Goal: Task Accomplishment & Management: Manage account settings

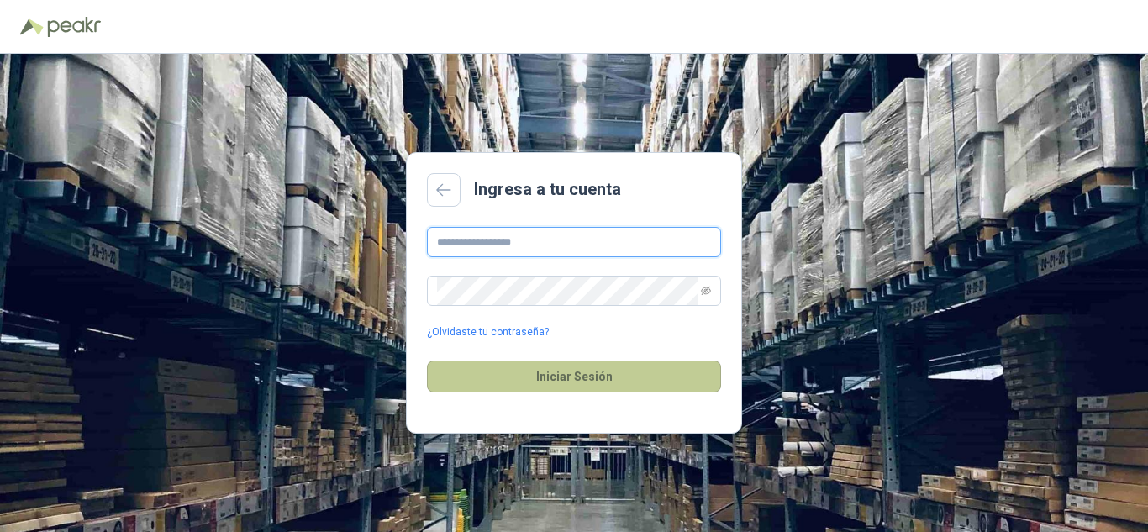
type input "**********"
click at [568, 381] on button "Iniciar Sesión" at bounding box center [574, 377] width 294 height 32
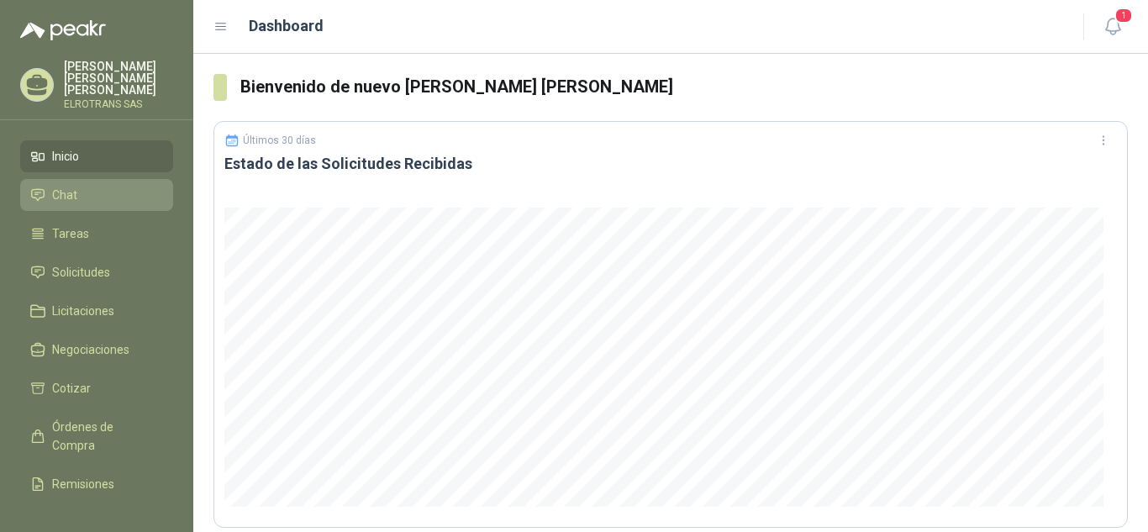
click at [64, 186] on span "Chat" at bounding box center [64, 195] width 25 height 18
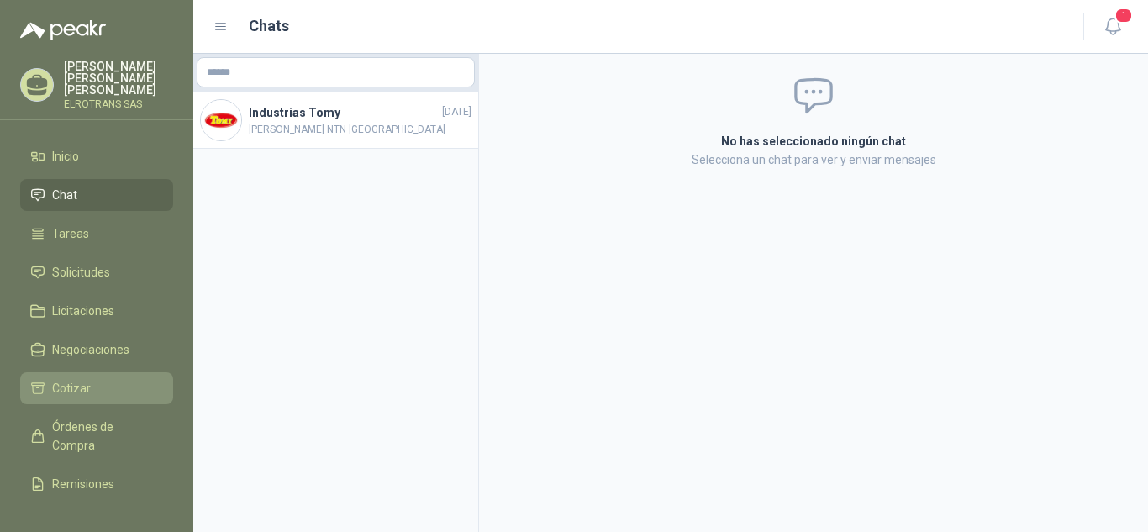
click at [55, 379] on span "Cotizar" at bounding box center [71, 388] width 39 height 18
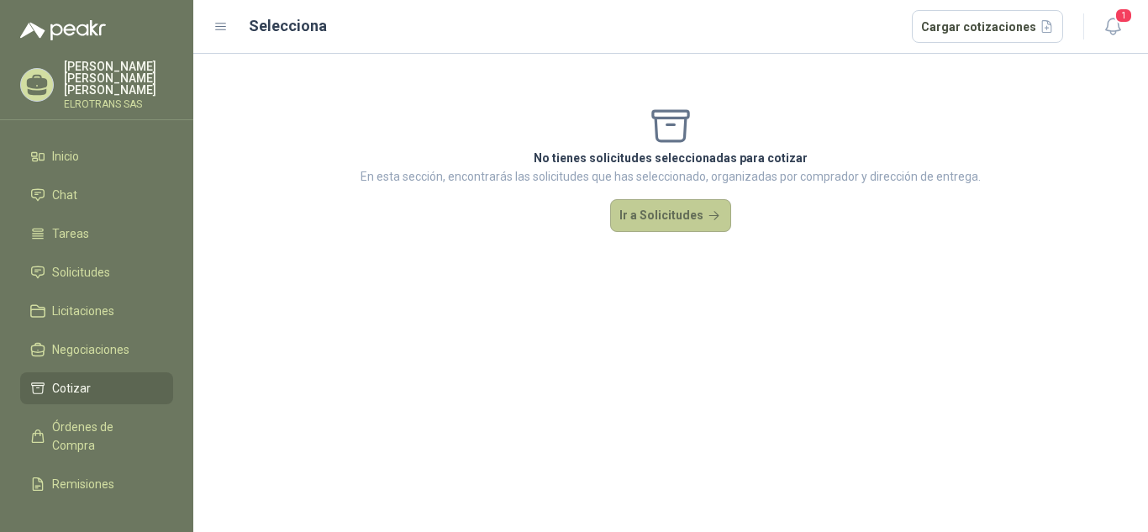
click at [656, 216] on button "Ir a Solicitudes" at bounding box center [670, 216] width 121 height 34
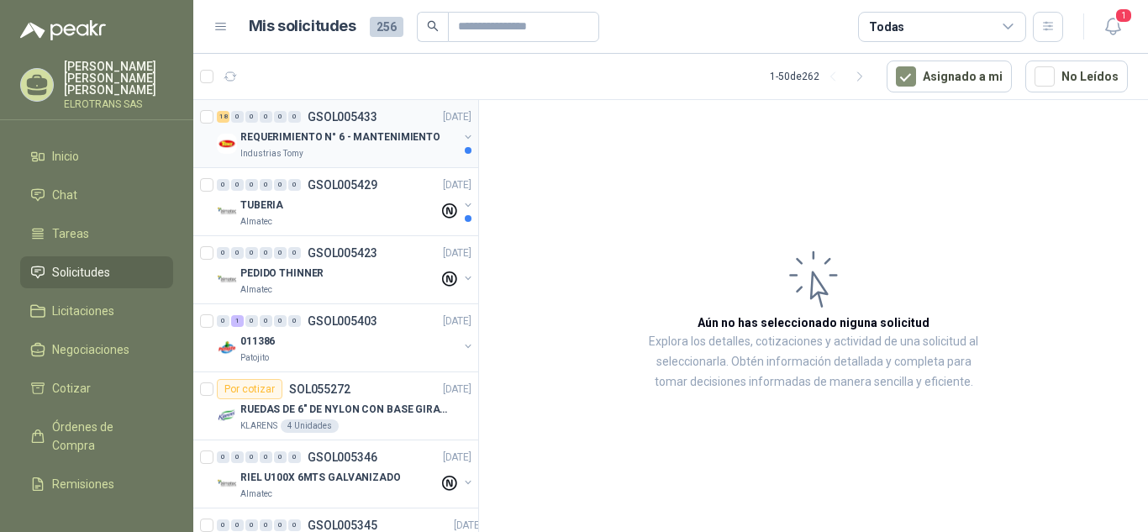
click at [282, 134] on p "REQUERIMIENTO N° 6 - MANTENIMIENTO" at bounding box center [340, 137] width 200 height 16
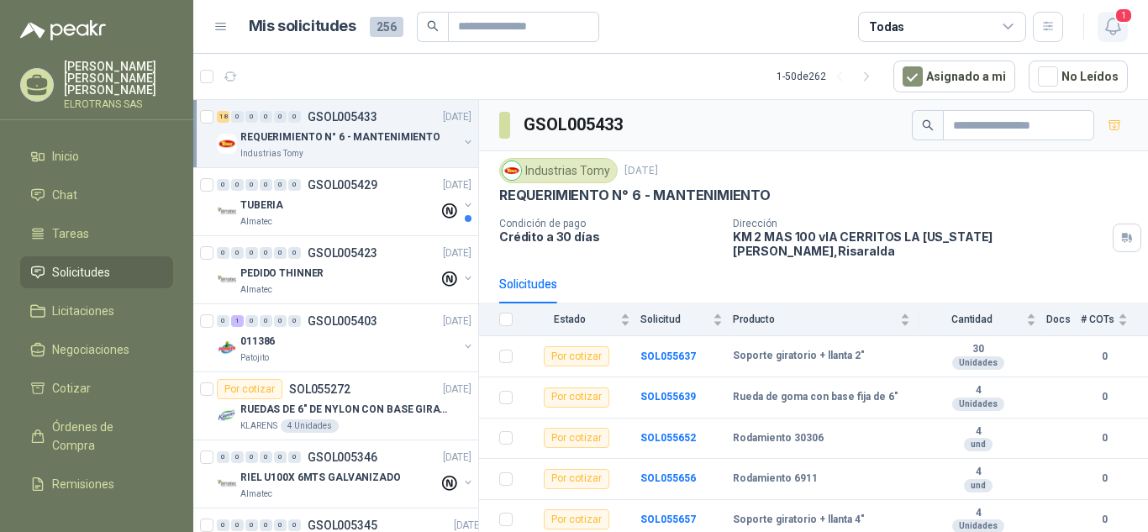
click at [1125, 17] on span "1" at bounding box center [1123, 16] width 18 height 16
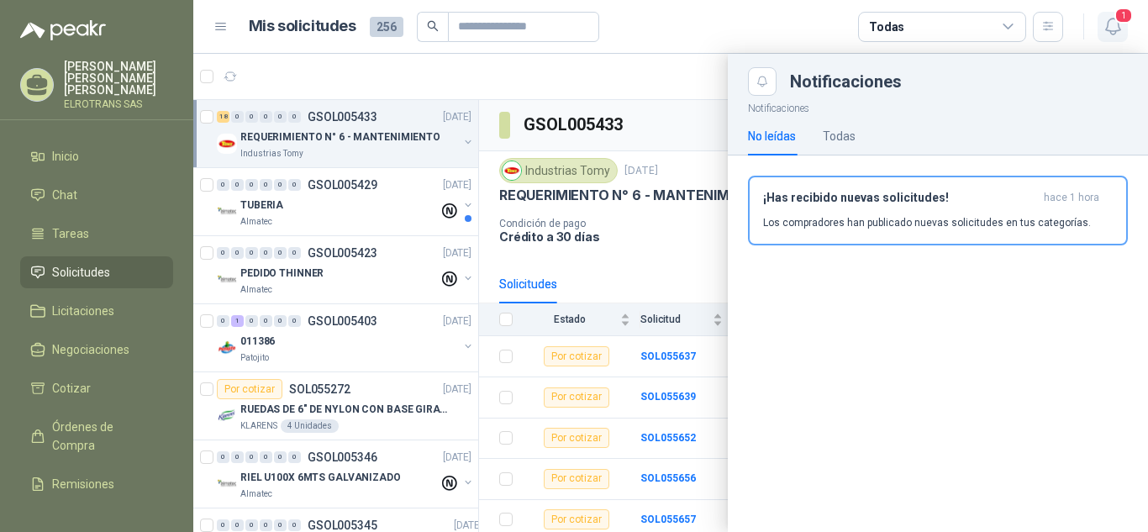
click at [1120, 18] on span "1" at bounding box center [1123, 16] width 18 height 16
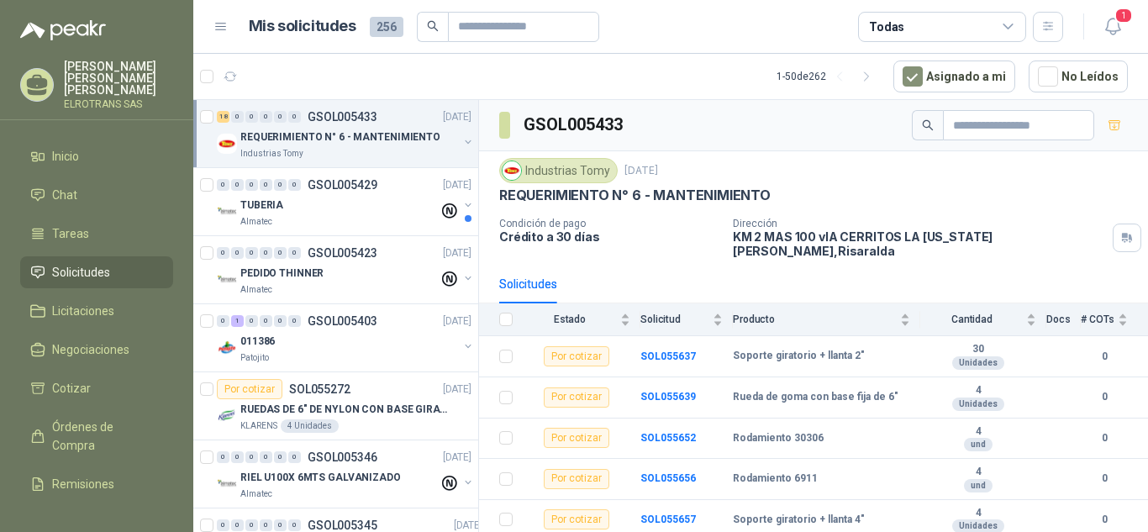
click at [87, 81] on p "[PERSON_NAME] [PERSON_NAME]" at bounding box center [118, 78] width 109 height 35
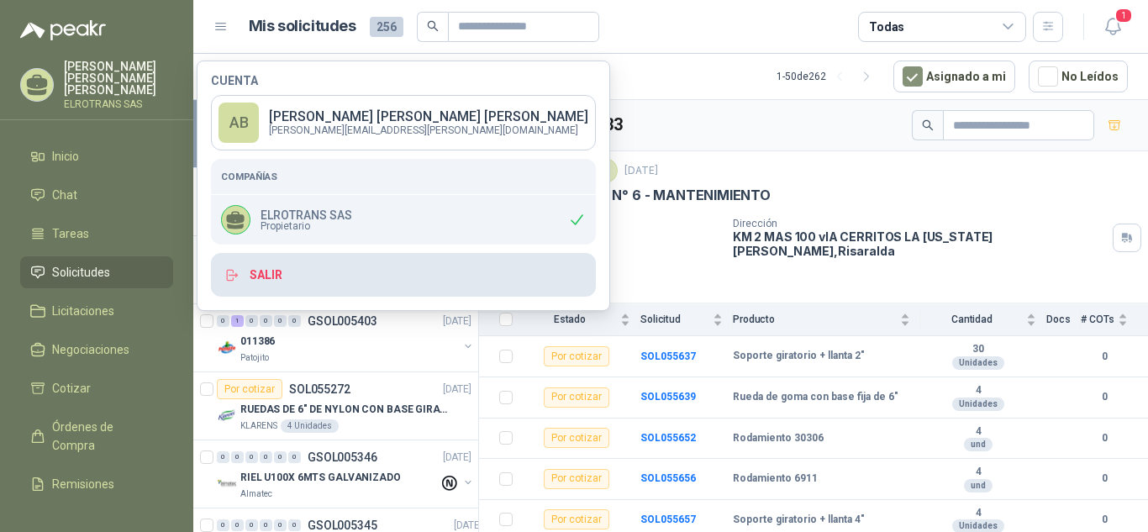
click at [261, 274] on button "Salir" at bounding box center [403, 275] width 385 height 44
